Goal: Use online tool/utility: Use online tool/utility

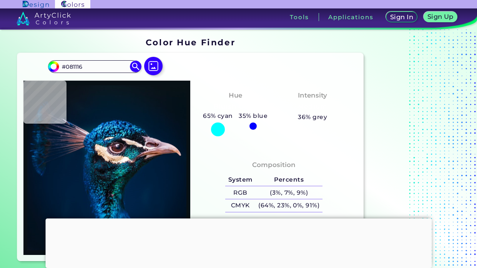
scroll to position [16, 0]
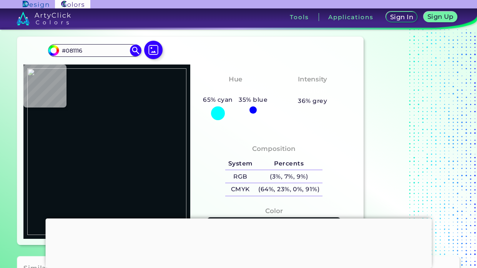
type input "#f3efea"
type input "#F3EFEA"
type input "#8b9fa6"
type input "#8B9FA6"
type input "#000000"
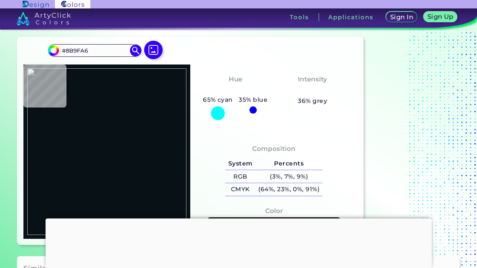
type input "#000000"
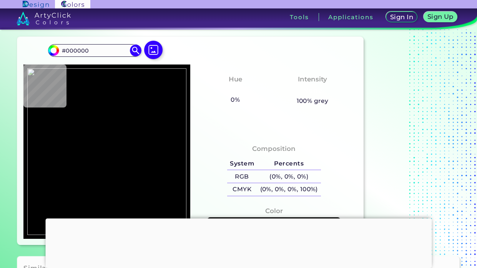
type input "#8b9fa6"
type input "#8B9FA6"
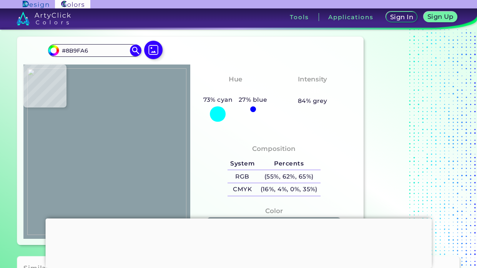
type input "#000000"
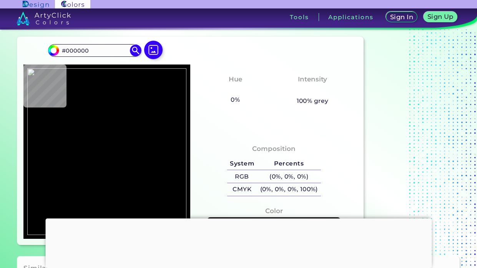
type input "#dbb3aa"
type input "#DBB3AA"
type input "#d9b3aa"
type input "#D9B3AA"
type input "#d9b4aa"
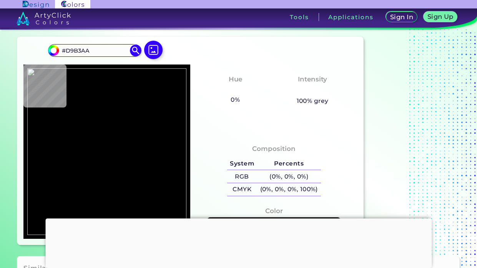
type input "#D9B4AA"
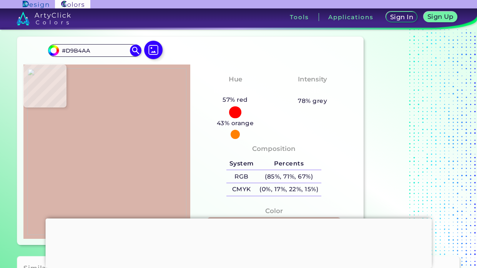
type input "#dab5ab"
type input "#DAB5AB"
type input "#d9b4a9"
type input "#D9B4A9"
type input "#94705f"
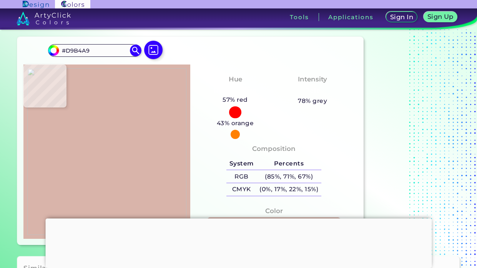
type input "#94705F"
type input "#a27d70"
type input "#A27D70"
type input "#d3afa2"
type input "#D3AFA2"
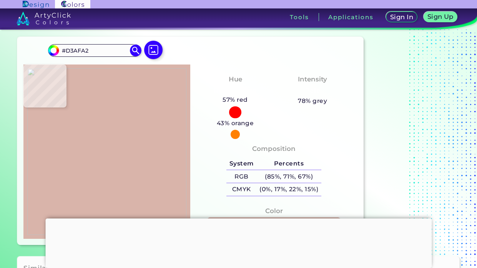
type input "#d9b4a9"
type input "#D9B4A9"
type input "#dbb3ac"
type input "#DBB3AC"
type input "#dab5ab"
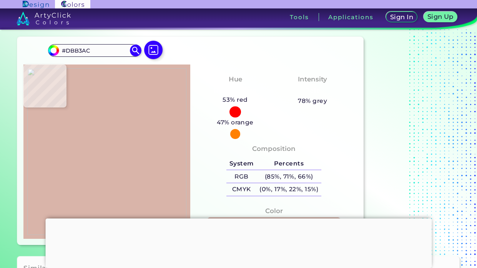
type input "#DAB5AB"
type input "#dab4ac"
type input "#DAB4AC"
type input "#dab5ac"
type input "#DAB5AC"
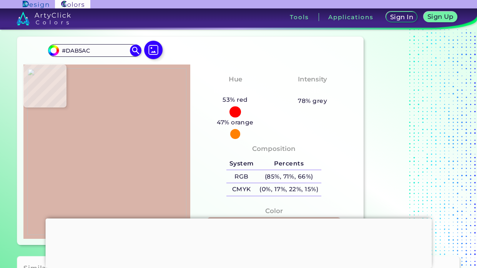
type input "#dab5ad"
type input "#DAB5AD"
type input "#d9b4ac"
type input "#D9B4AC"
type input "#d7b5ab"
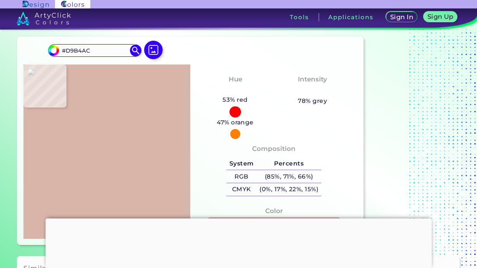
type input "#D7B5AB"
type input "#d5b5ad"
type input "#D5B5AD"
type input "#e1c8c1"
type input "#E1C8C1"
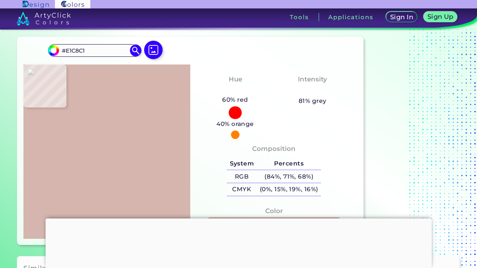
type input "#f2e5dc"
type input "#F2E5DC"
type input "#f1f0e9"
type input "#F1F0E9"
type input "#f3efea"
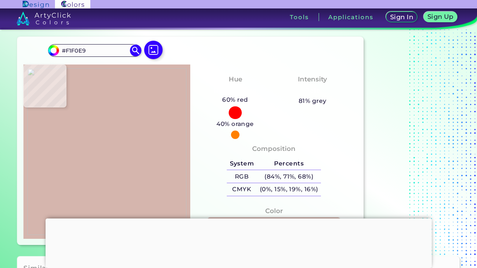
type input "#F3EFEA"
type input "#f2eee9"
type input "#F2EEE9"
type input "#f2ede6"
type input "#F2EDE6"
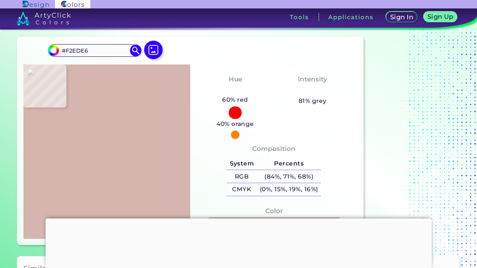
type input "#e3dad1"
type input "#E3DAD1"
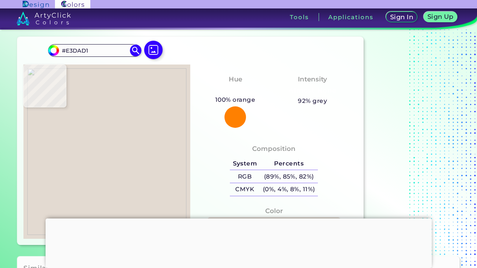
type input "#cbbcaf"
type input "#CBBCAF"
type input "#c1af9f"
type input "#C1AF9F"
type input "#cbbbad"
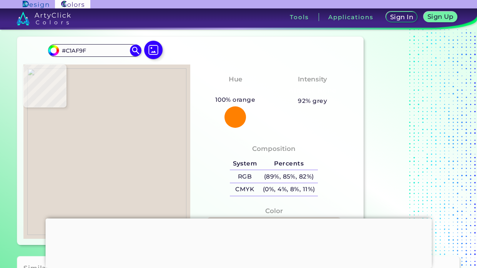
type input "#CBBBAD"
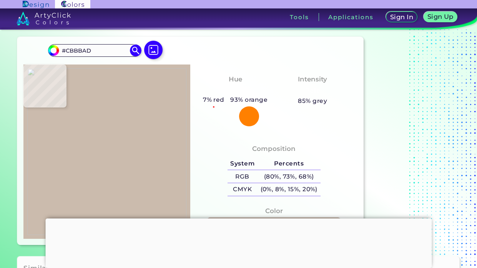
type input "#d6c6b7"
type input "#D6C6B7"
type input "#f3efea"
type input "#F3EFEA"
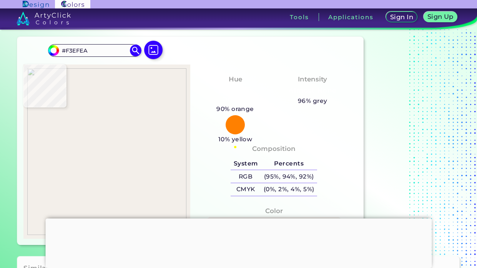
type input "#8c9da3"
type input "#8C9DA3"
type input "#8c9ea4"
type input "#8C9EA4"
type input "#8b9fa6"
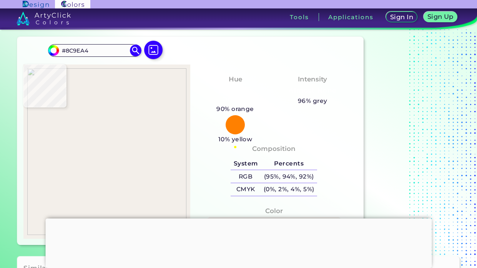
type input "#8B9FA6"
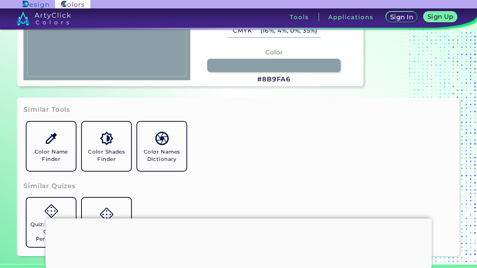
scroll to position [175, 0]
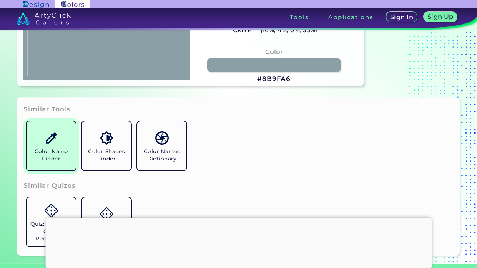
click at [52, 149] on h5 "Color Name Finder" at bounding box center [51, 155] width 43 height 15
